Goal: Task Accomplishment & Management: Use online tool/utility

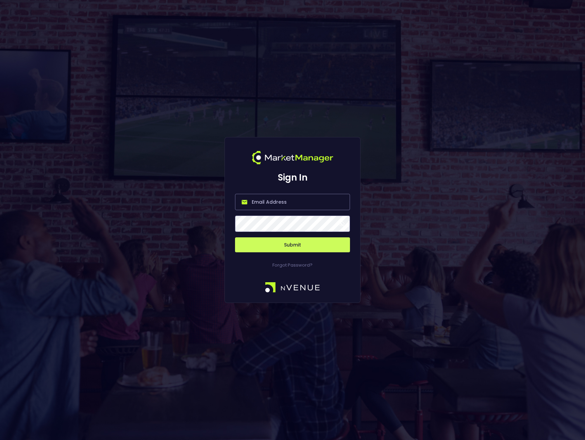
click at [277, 208] on input "email" at bounding box center [292, 202] width 115 height 16
type input "[PERSON_NAME][EMAIL_ADDRESS][DOMAIN_NAME]"
click at [262, 246] on button "Submit" at bounding box center [292, 244] width 115 height 15
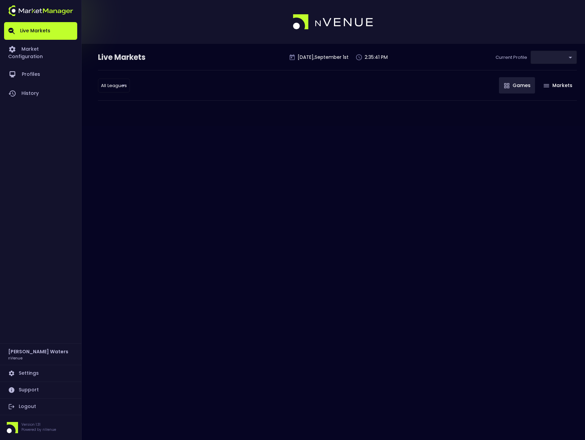
type input "0d810fa5-e353-4d9c-b11d-31f095cae871"
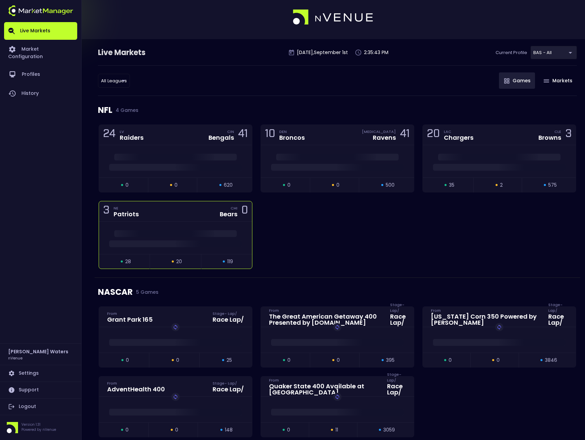
scroll to position [5, 0]
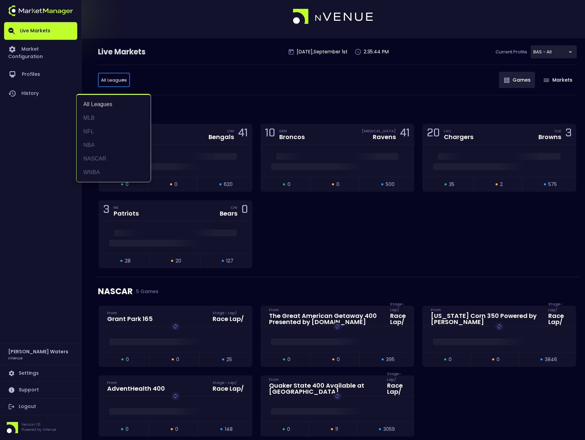
click at [102, 118] on li "MLB" at bounding box center [113, 118] width 74 height 14
type input "MLB"
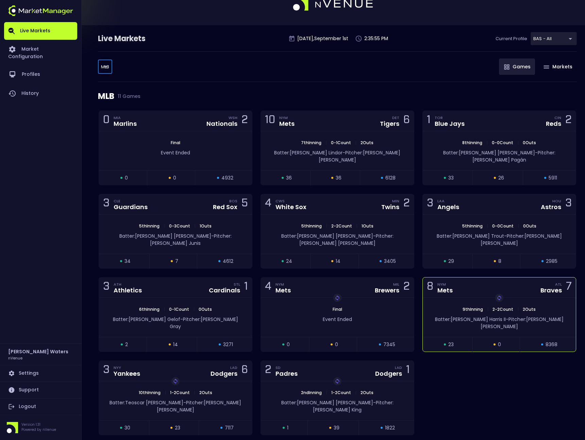
scroll to position [20, 0]
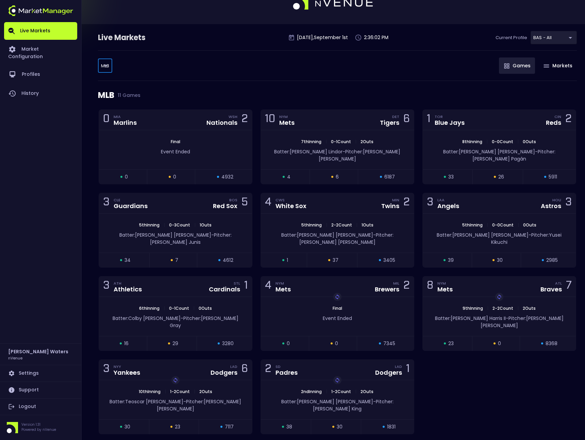
click at [278, 59] on div "MLB MLB ​ Games Markets" at bounding box center [337, 65] width 478 height 31
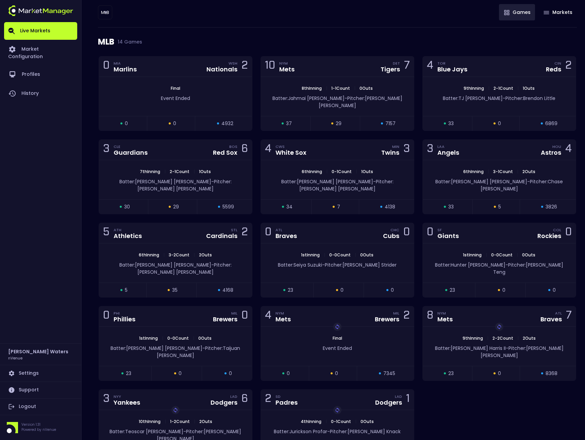
scroll to position [72, 0]
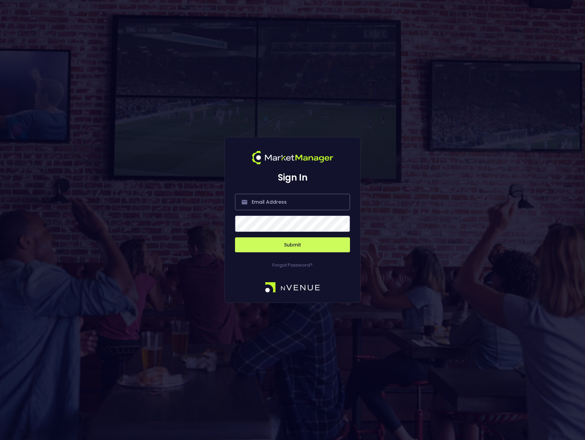
click at [289, 203] on input "email" at bounding box center [292, 202] width 115 height 16
type input "[PERSON_NAME][EMAIL_ADDRESS][DOMAIN_NAME]"
click at [258, 241] on button "Submit" at bounding box center [292, 244] width 115 height 15
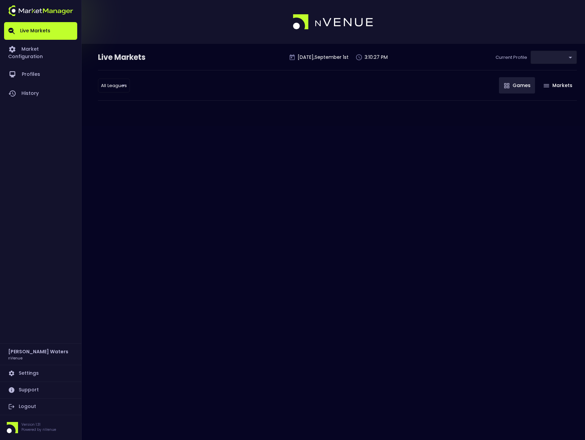
type input "0d810fa5-e353-4d9c-b11d-31f095cae871"
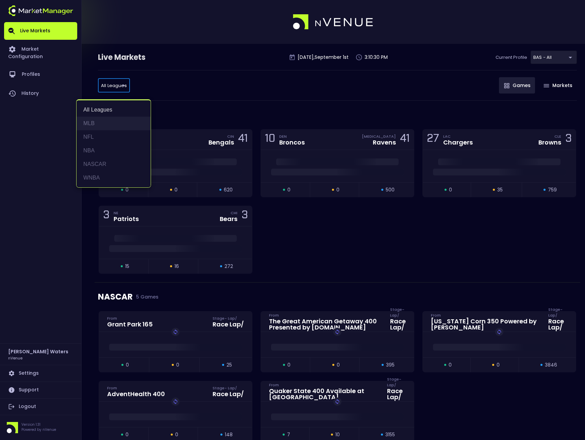
click at [118, 122] on li "MLB" at bounding box center [113, 124] width 74 height 14
type input "MLB"
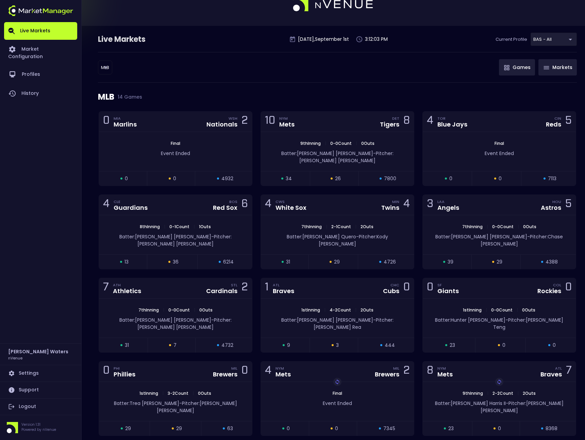
scroll to position [21, 0]
